Goal: Transaction & Acquisition: Download file/media

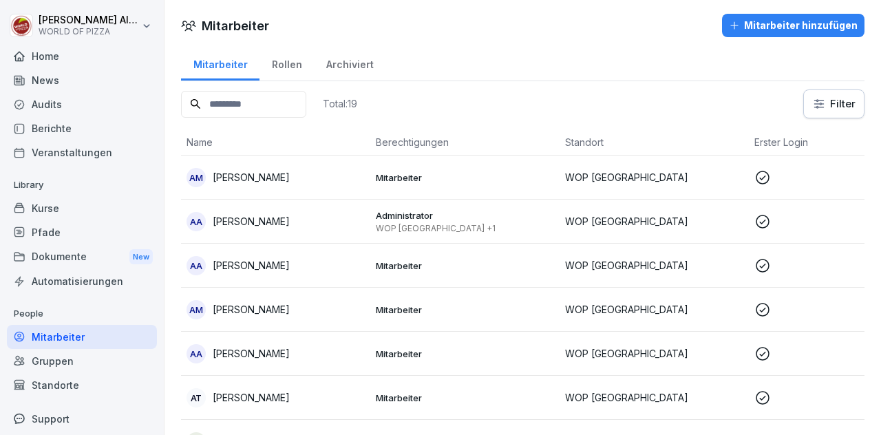
click at [45, 257] on div "Dokumente New" at bounding box center [82, 256] width 150 height 25
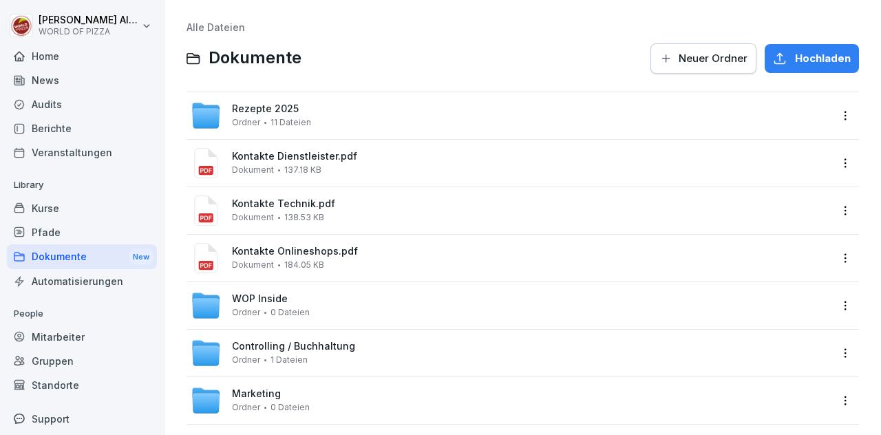
click at [238, 109] on span "Rezepte 2025" at bounding box center [265, 109] width 67 height 12
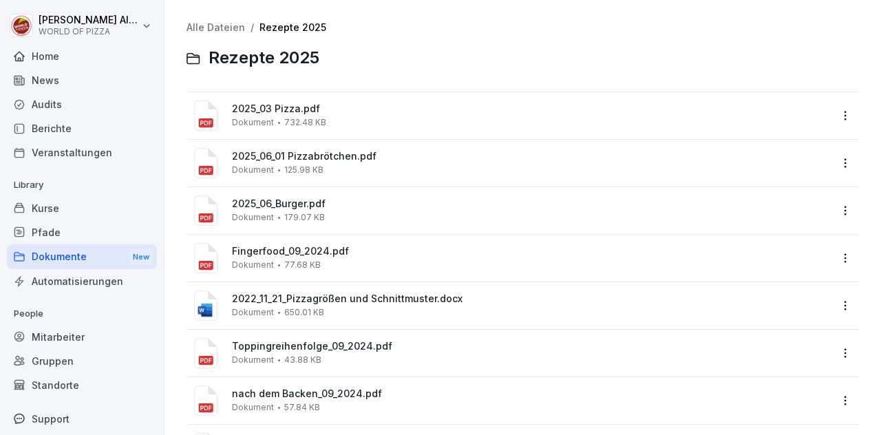
click at [256, 127] on span "Dokument" at bounding box center [253, 123] width 42 height 10
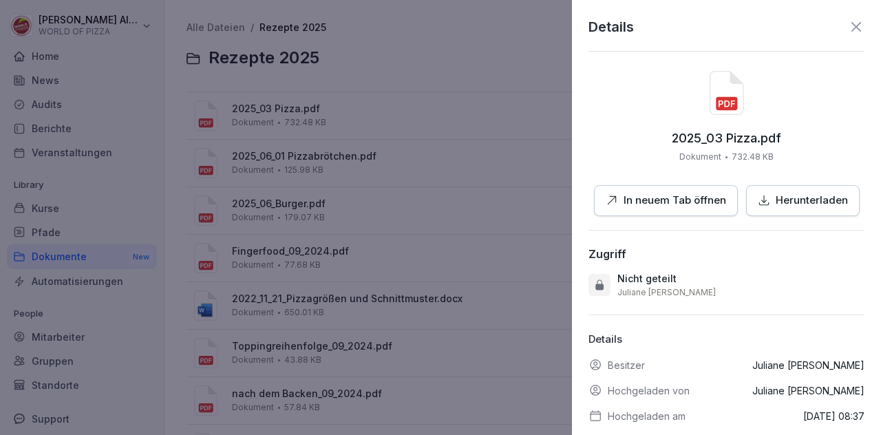
click at [791, 203] on p "Herunterladen" at bounding box center [812, 201] width 72 height 16
click at [465, 248] on div at bounding box center [440, 217] width 881 height 435
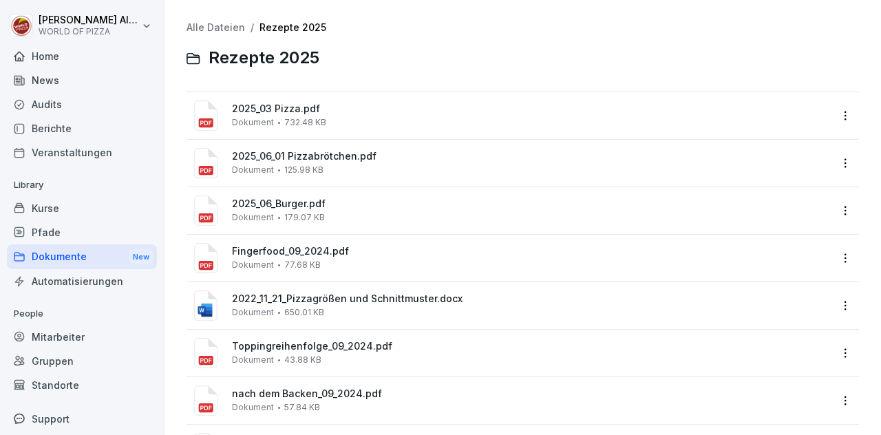
click at [358, 210] on div "2025_06_Burger.pdf Dokument 179.07 KB" at bounding box center [531, 210] width 598 height 24
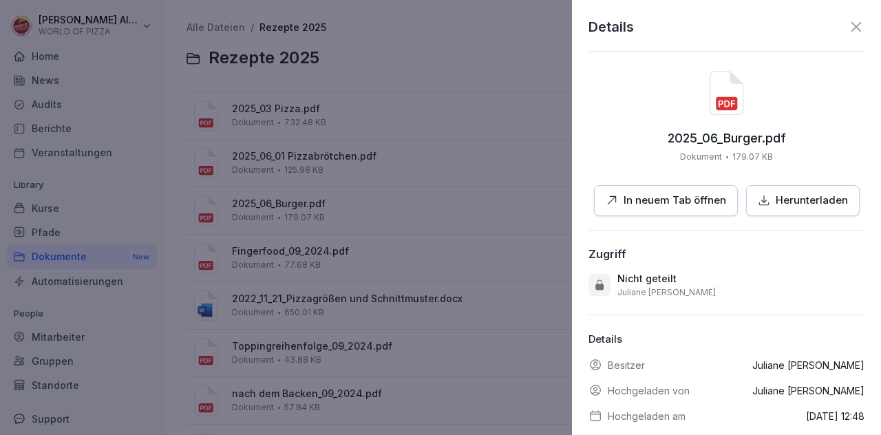
click at [785, 200] on p "Herunterladen" at bounding box center [812, 201] width 72 height 16
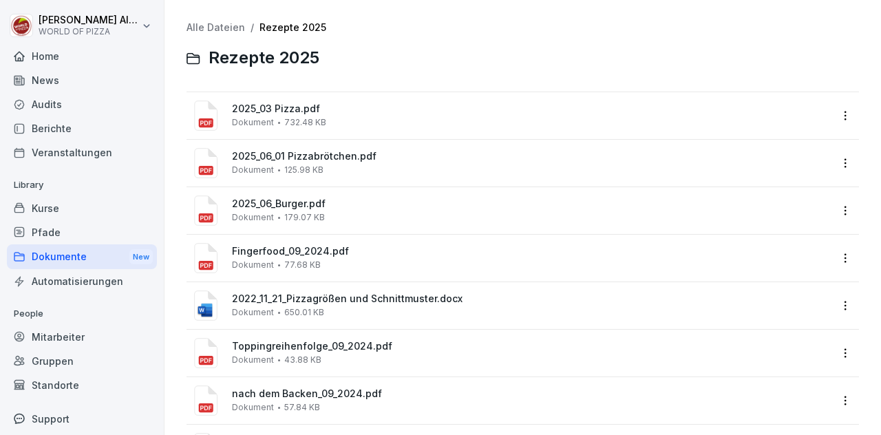
click at [332, 159] on span "2025_06_01 Pizzabrötchen.pdf" at bounding box center [531, 157] width 598 height 12
click at [54, 213] on div "Kurse" at bounding box center [82, 208] width 150 height 24
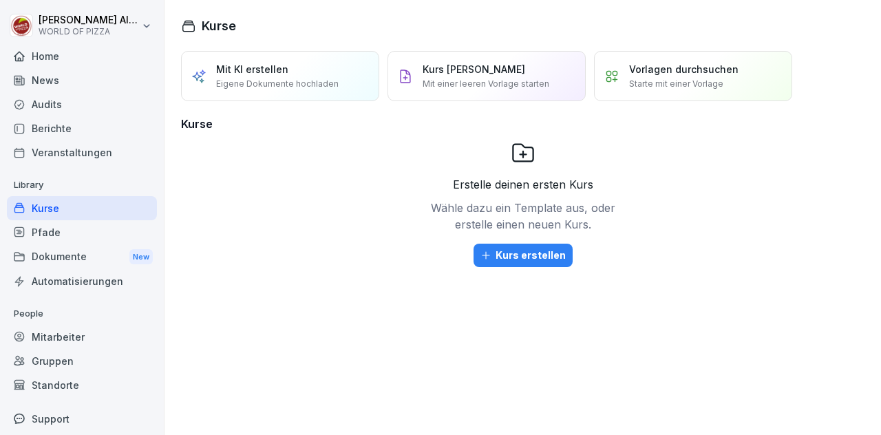
click at [52, 250] on div "Dokumente New" at bounding box center [82, 256] width 150 height 25
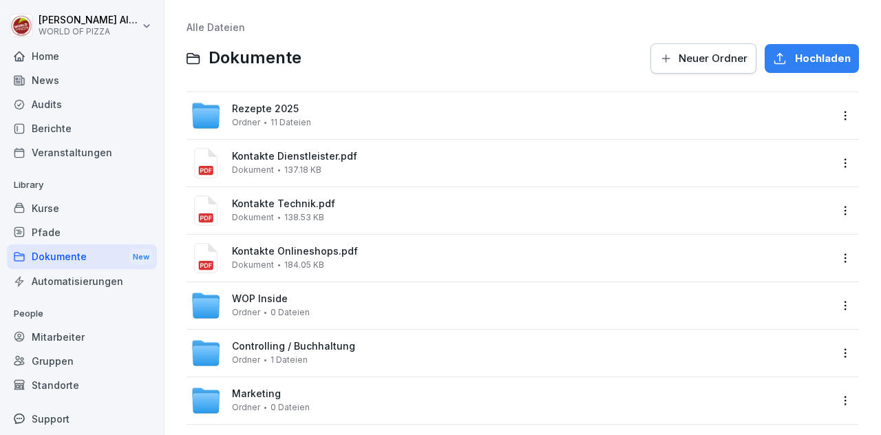
scroll to position [117, 0]
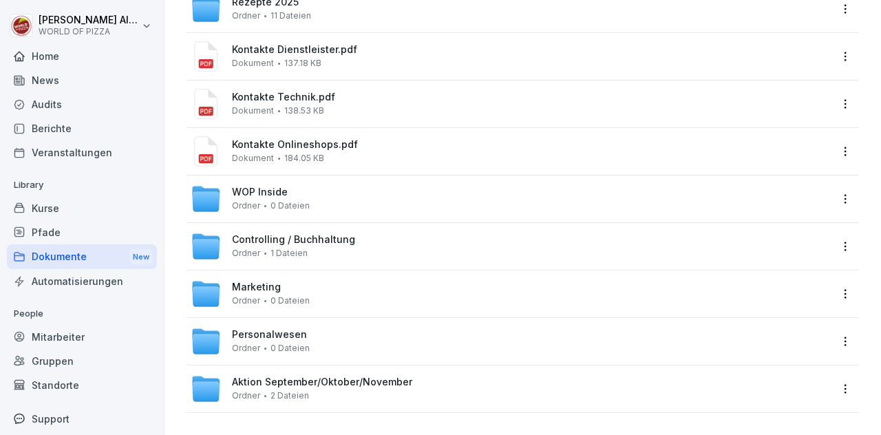
click at [240, 391] on span "Ordner" at bounding box center [246, 396] width 28 height 10
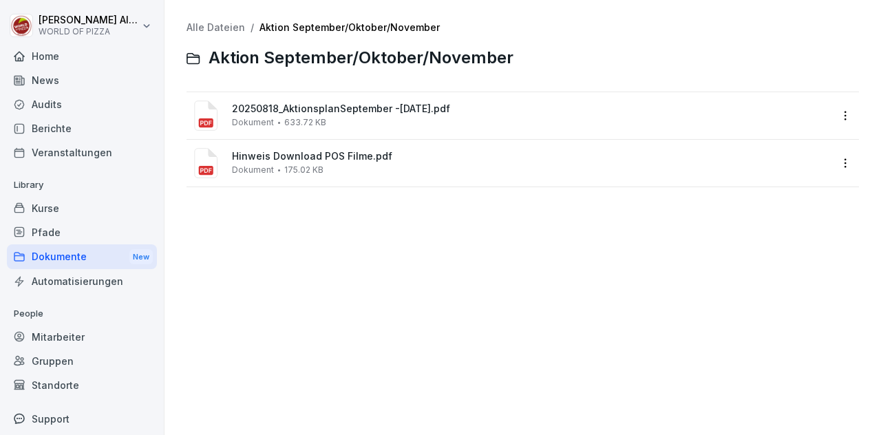
click at [310, 130] on div "20250818_AktionsplanSeptember -[DATE].pdf Dokument 633.72 KB" at bounding box center [510, 115] width 639 height 30
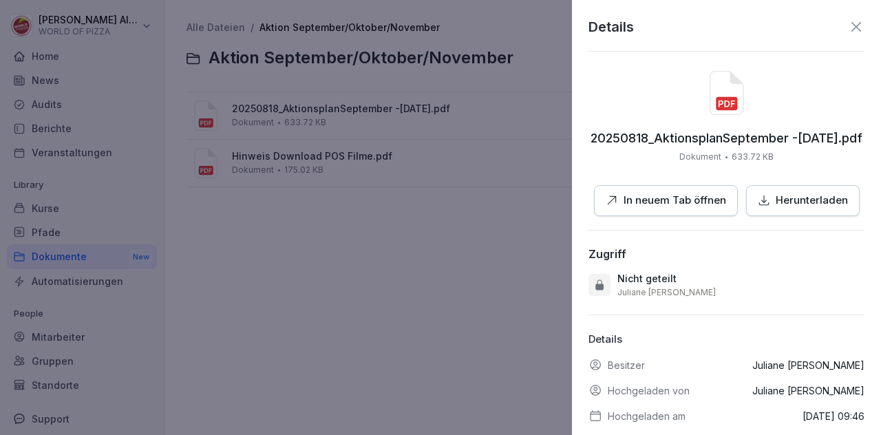
click at [777, 210] on button "Herunterladen" at bounding box center [803, 200] width 114 height 31
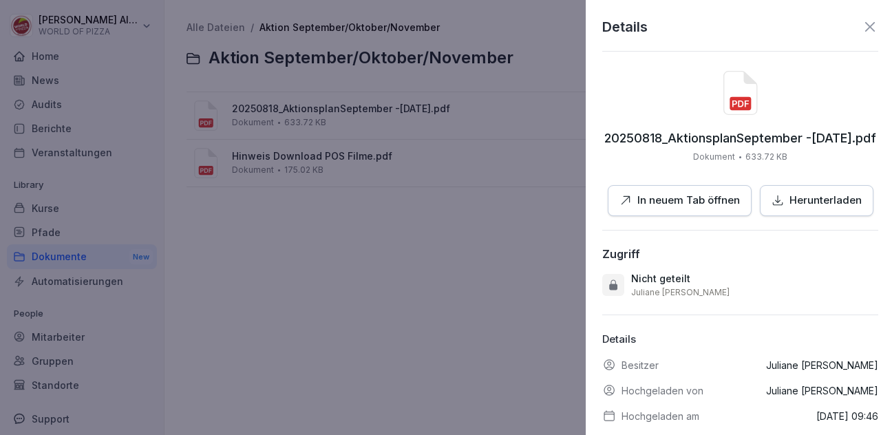
click at [332, 184] on div at bounding box center [440, 217] width 881 height 435
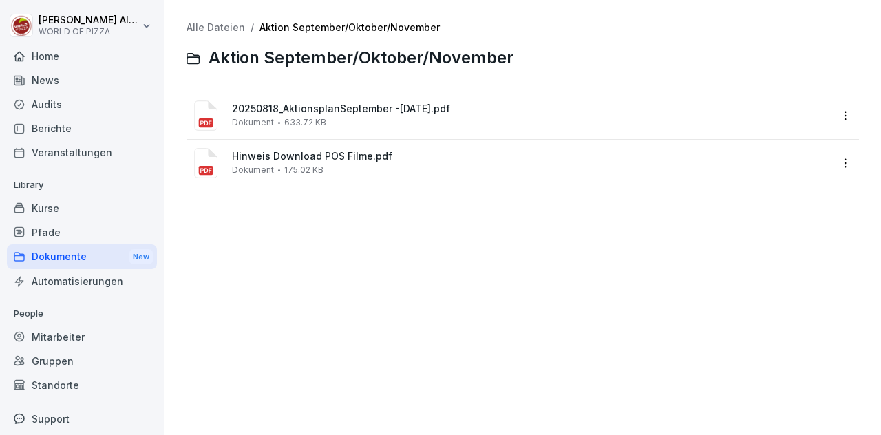
click at [321, 163] on div "Hinweis Download POS Filme.pdf Dokument 175.02 KB" at bounding box center [531, 163] width 598 height 24
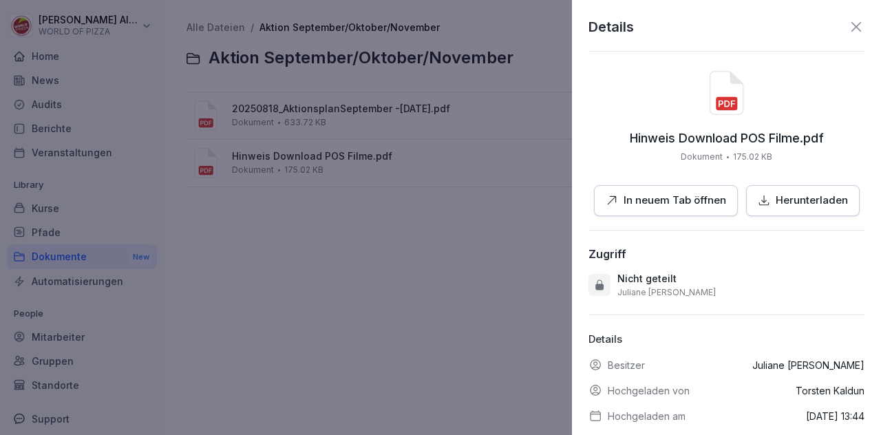
click at [793, 202] on p "Herunterladen" at bounding box center [812, 201] width 72 height 16
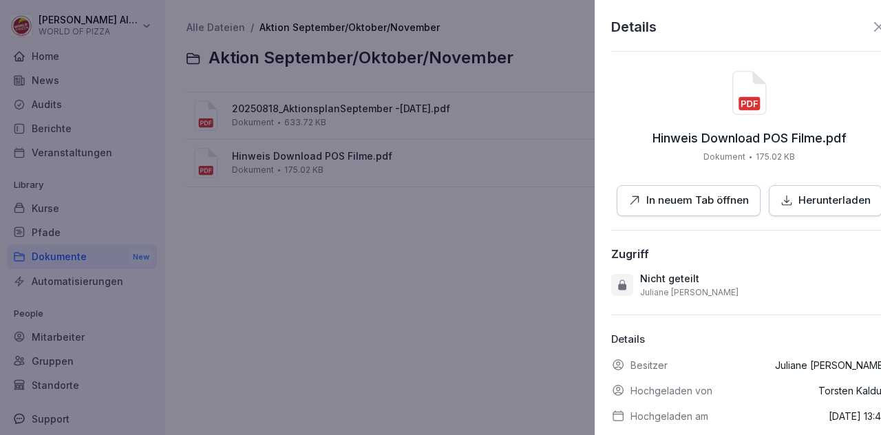
click at [487, 220] on div at bounding box center [440, 217] width 881 height 435
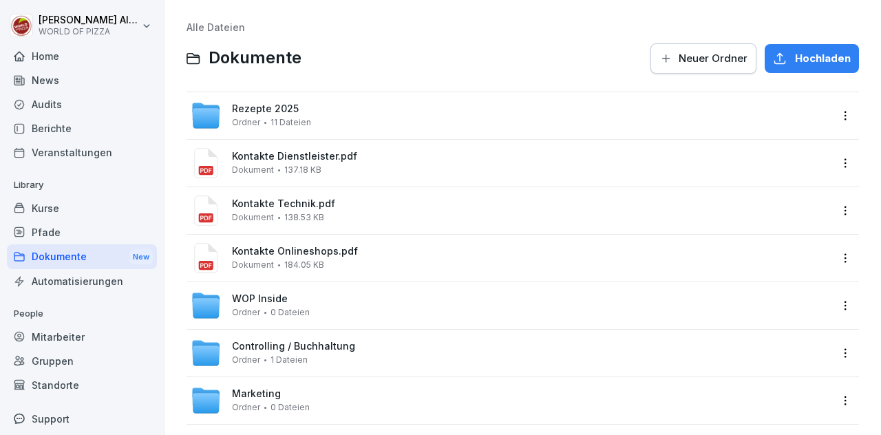
scroll to position [117, 0]
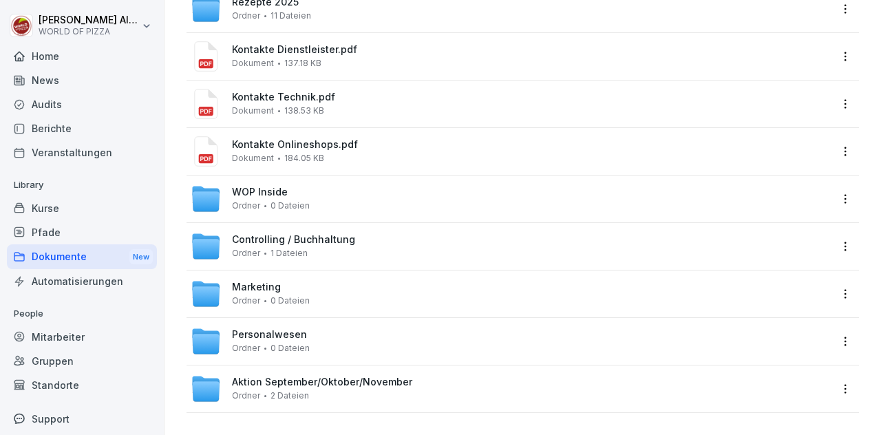
click at [259, 343] on div "Ordner 0 Dateien" at bounding box center [271, 348] width 78 height 10
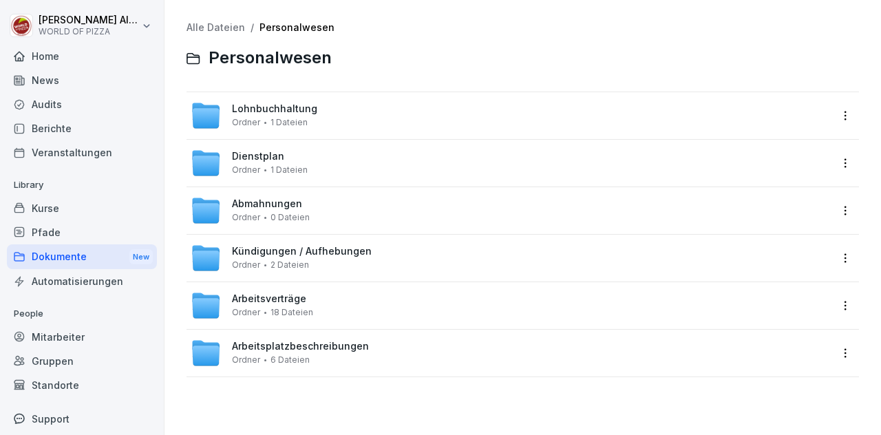
click at [246, 120] on span "Ordner" at bounding box center [246, 123] width 28 height 10
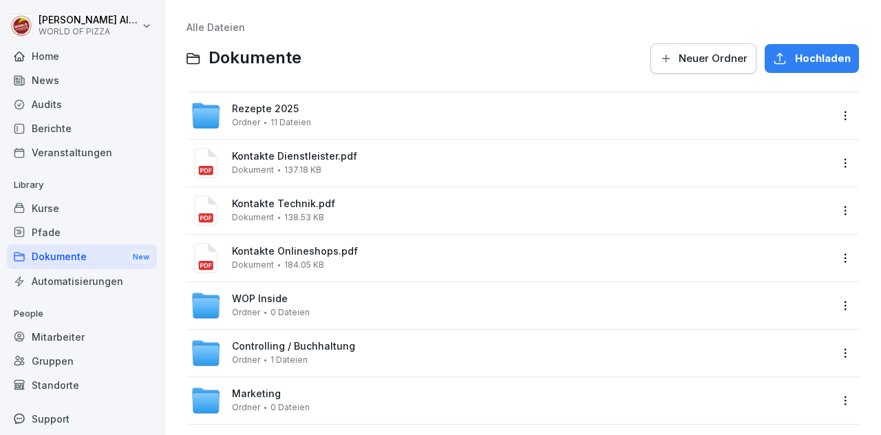
click at [267, 253] on span "Kontakte Onlineshops.pdf" at bounding box center [531, 252] width 598 height 12
click at [277, 156] on span "Kontakte Dienstleister.pdf" at bounding box center [531, 157] width 598 height 12
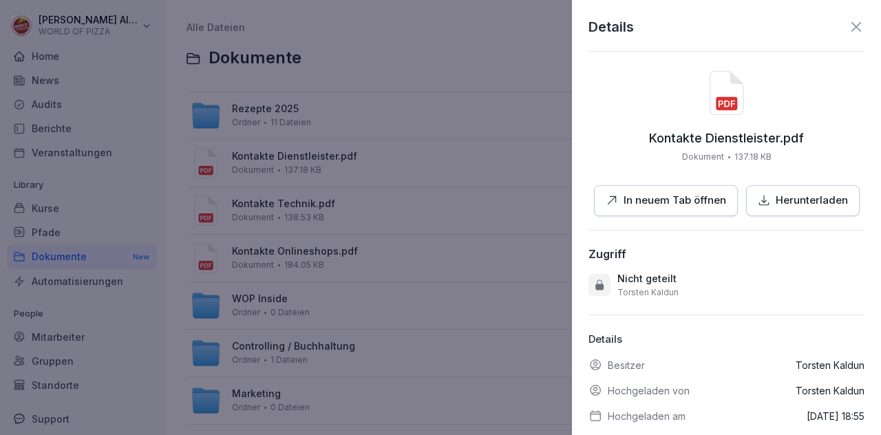
click at [811, 195] on p "Herunterladen" at bounding box center [812, 201] width 72 height 16
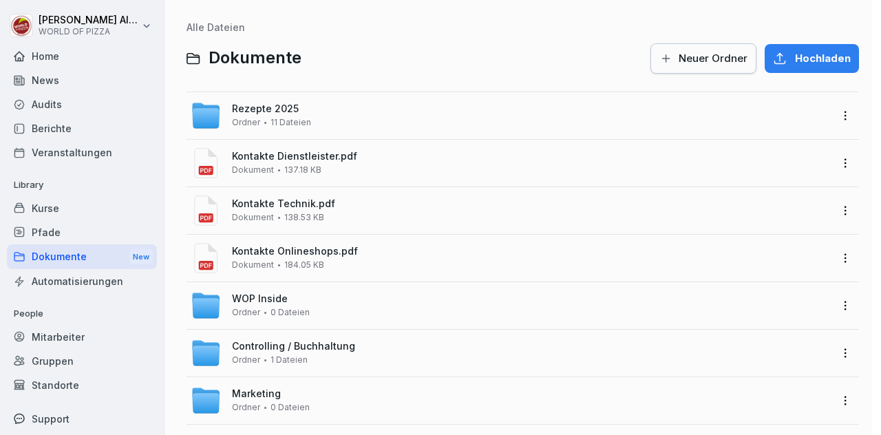
click at [259, 268] on div at bounding box center [440, 217] width 881 height 435
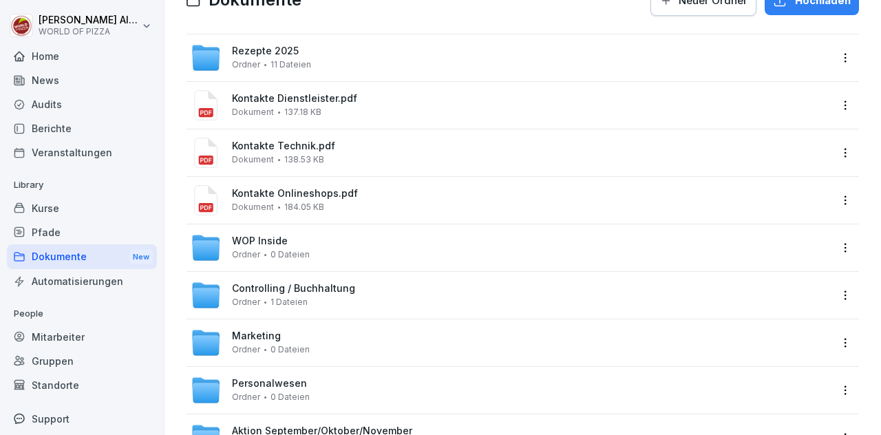
scroll to position [117, 0]
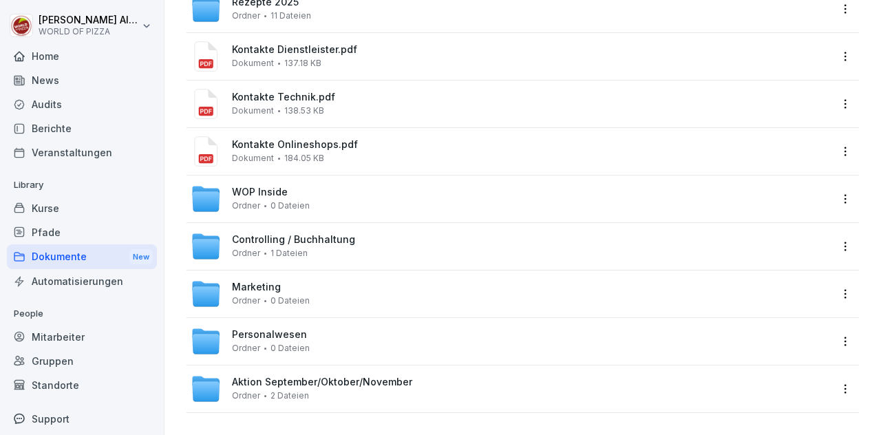
click at [258, 374] on div "Aktion September/Oktober/November Ordner 2 Dateien" at bounding box center [510, 389] width 639 height 30
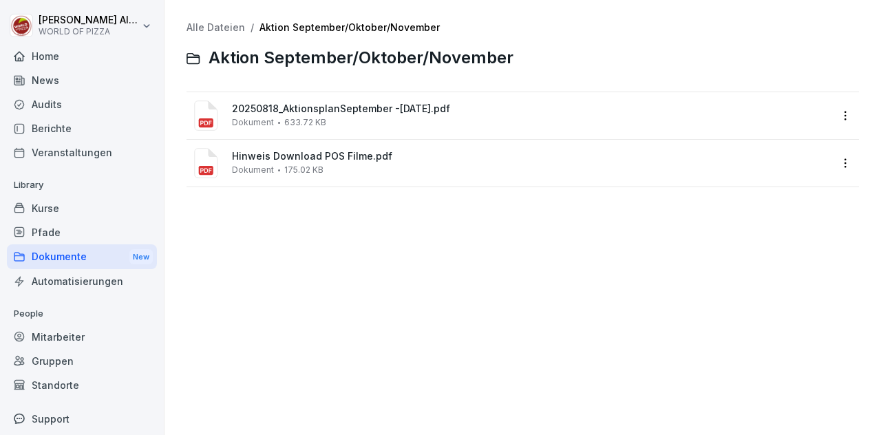
click at [274, 118] on div "Dokument 633.72 KB" at bounding box center [279, 123] width 94 height 10
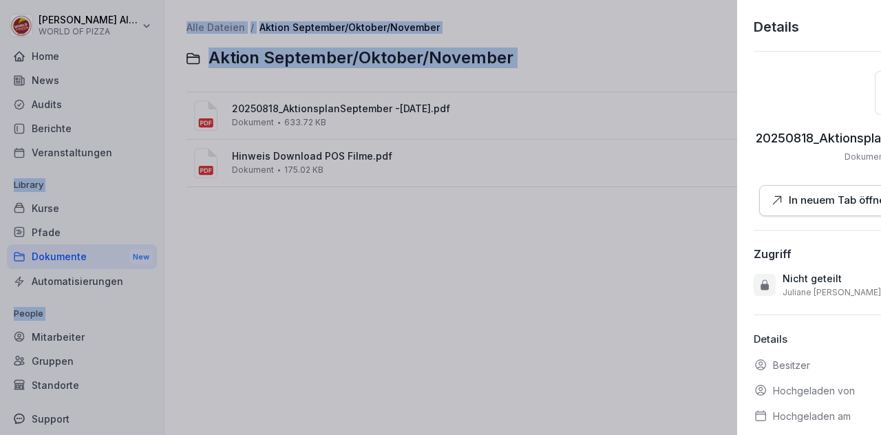
click at [274, 118] on div at bounding box center [440, 217] width 881 height 435
